Goal: Task Accomplishment & Management: Use online tool/utility

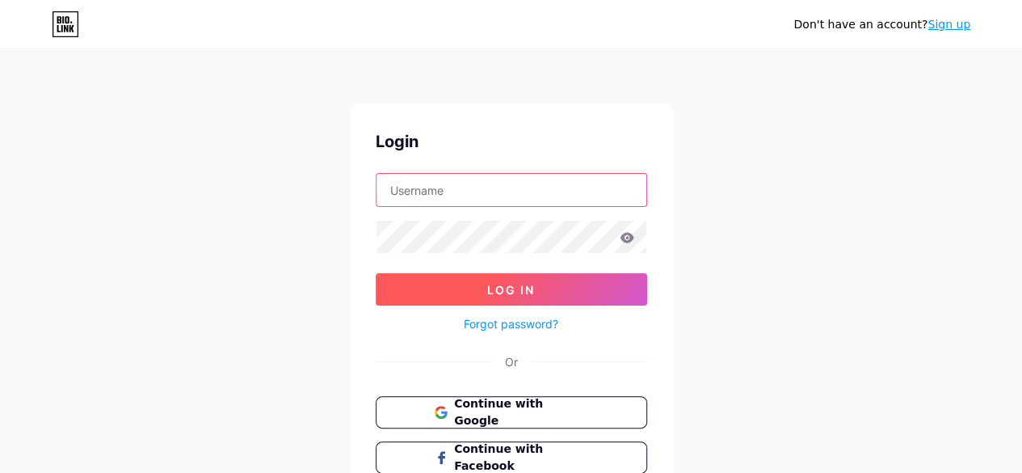
type input "filmmakers"
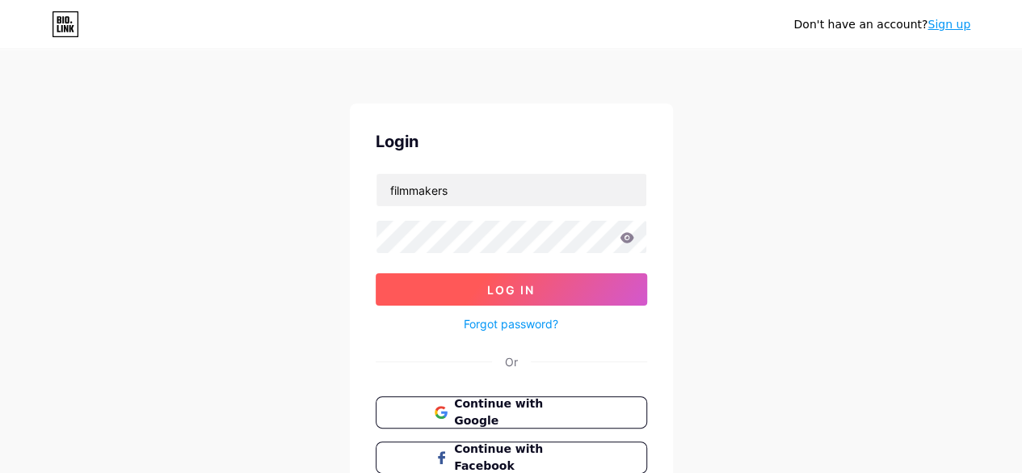
click at [540, 292] on button "Log In" at bounding box center [511, 289] width 271 height 32
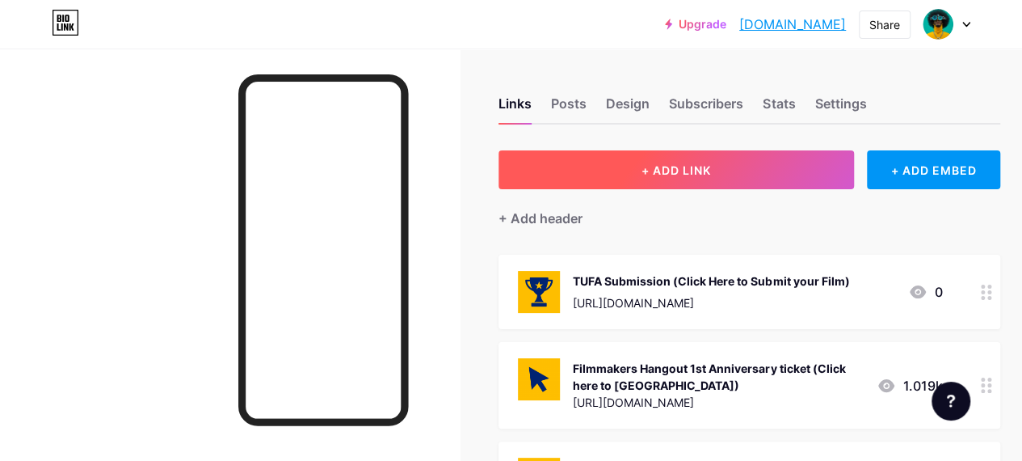
click at [667, 174] on span "+ ADD LINK" at bounding box center [675, 170] width 69 height 14
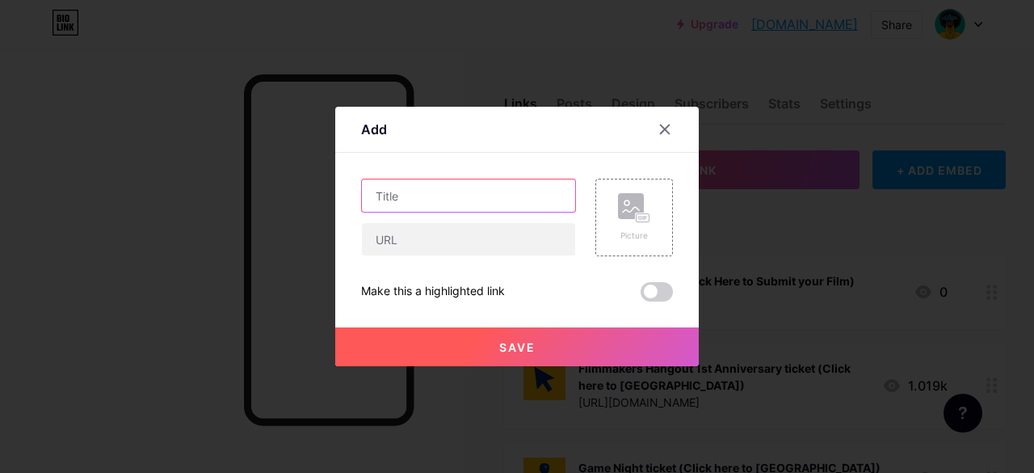
click at [423, 198] on input "text" at bounding box center [468, 195] width 213 height 32
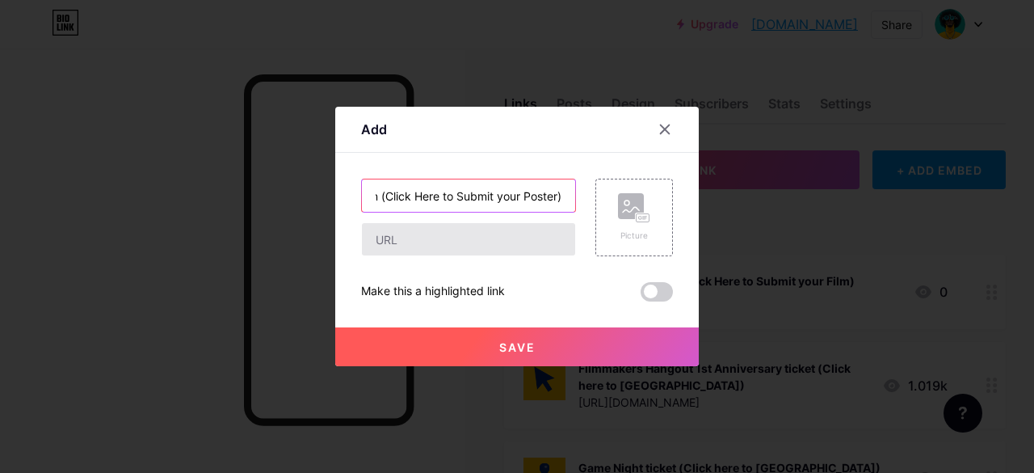
type input "Film Poster Competition Submission (Click Here to Submit your Poster)"
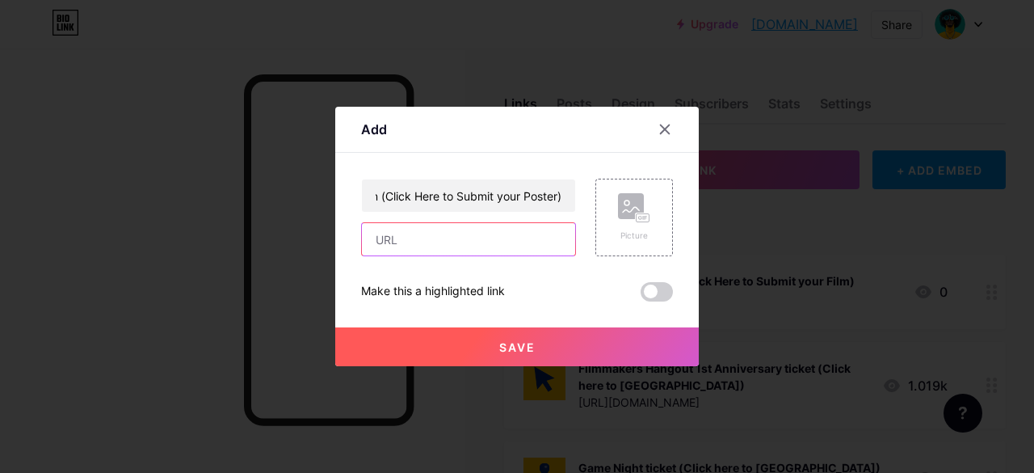
click at [398, 250] on input "text" at bounding box center [468, 239] width 213 height 32
paste input "[URL][DOMAIN_NAME]"
type input "[URL][DOMAIN_NAME]"
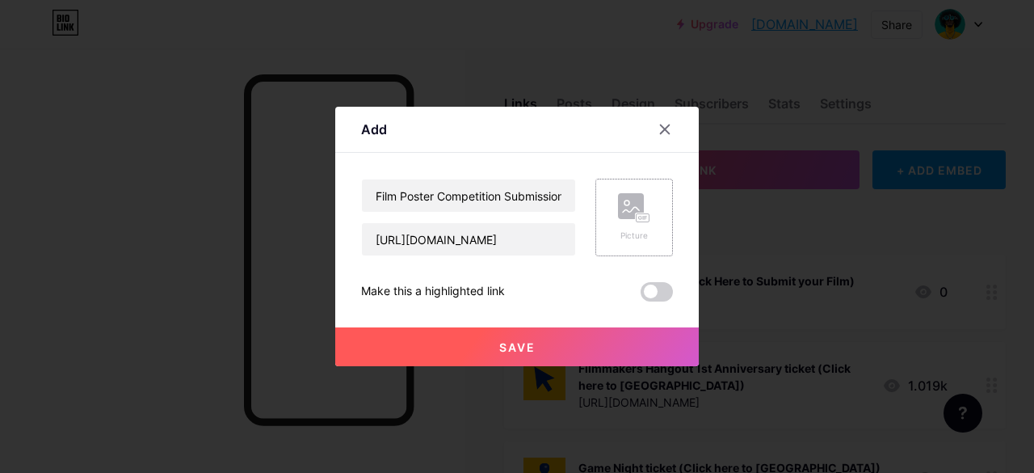
click at [623, 212] on icon at bounding box center [631, 209] width 16 height 5
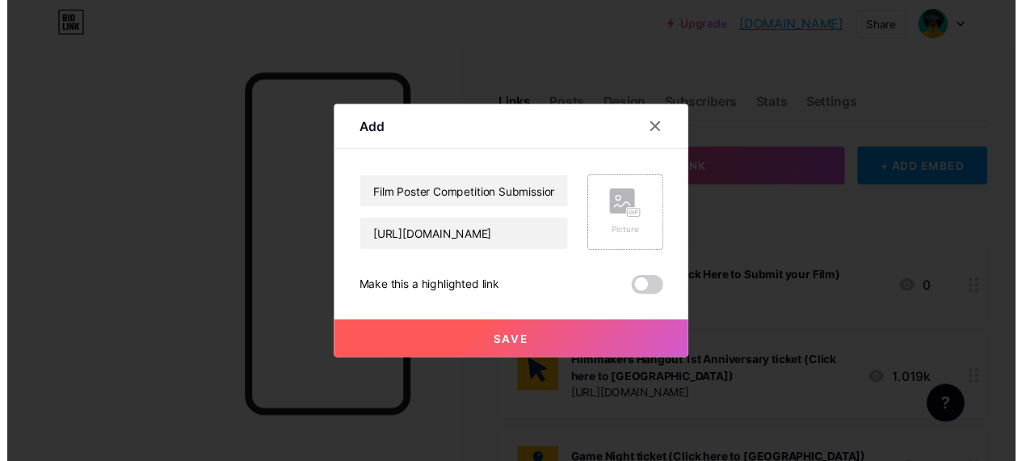
scroll to position [0, 0]
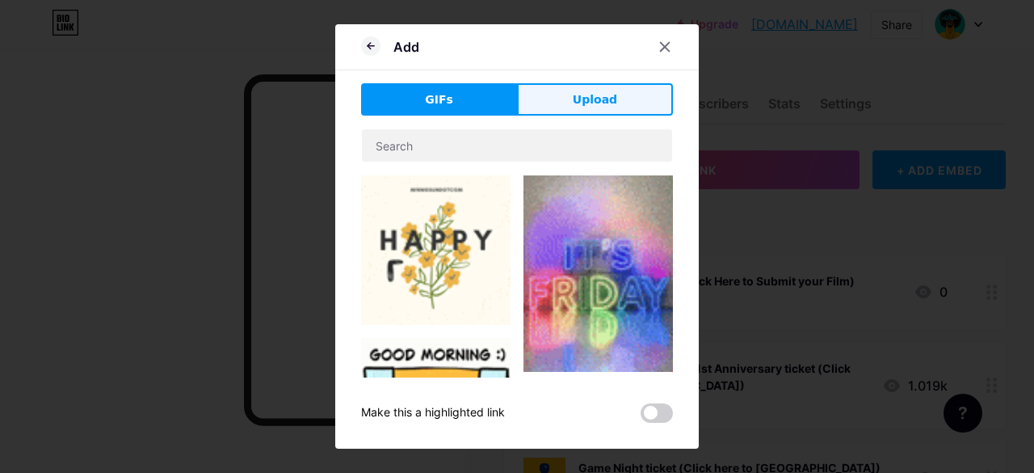
click at [600, 103] on span "Upload" at bounding box center [595, 99] width 44 height 17
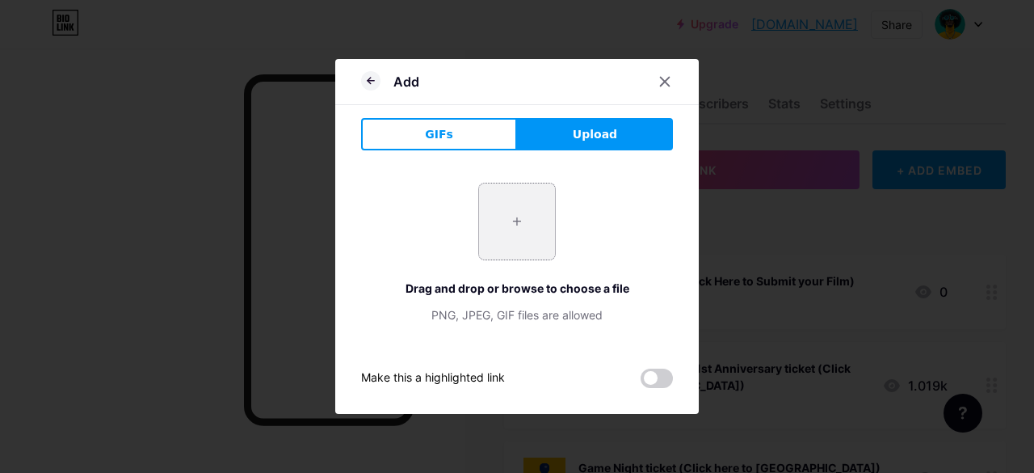
click at [496, 227] on input "file" at bounding box center [517, 221] width 76 height 76
type input "C:\fakepath\trophy.png"
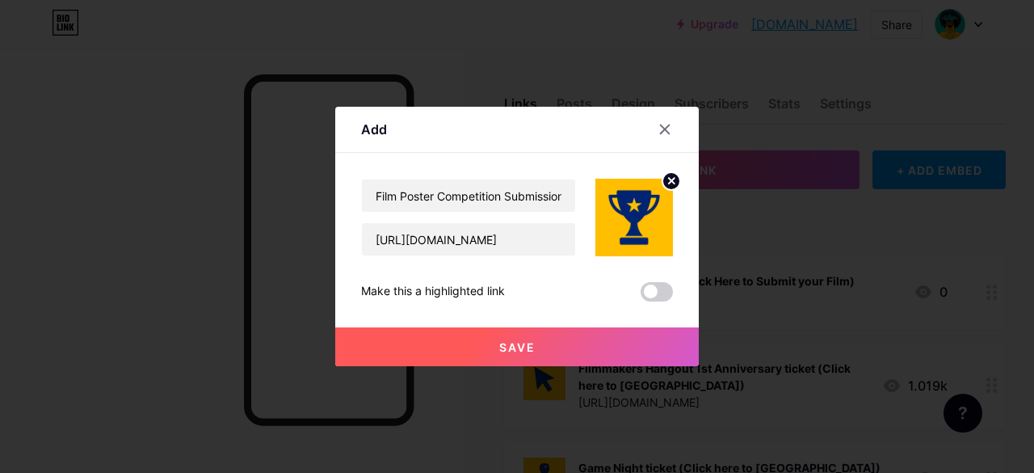
click at [524, 348] on span "Save" at bounding box center [517, 347] width 36 height 14
